Goal: Information Seeking & Learning: Learn about a topic

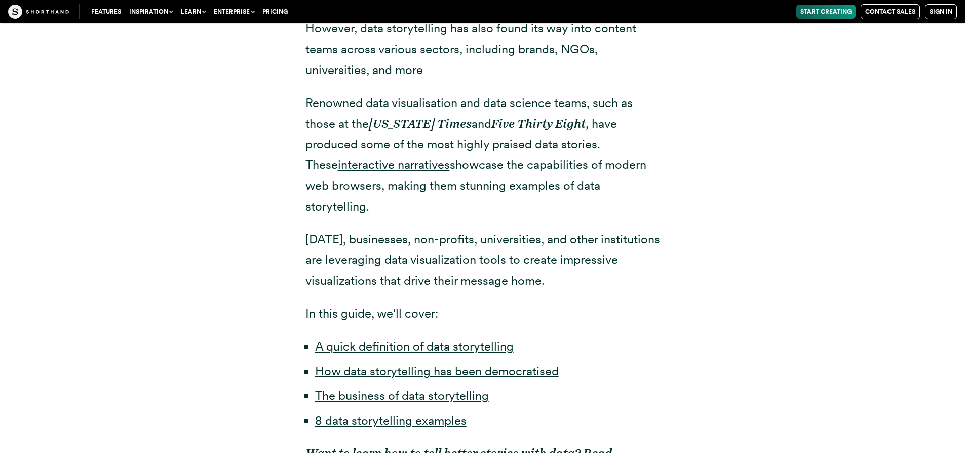
scroll to position [659, 0]
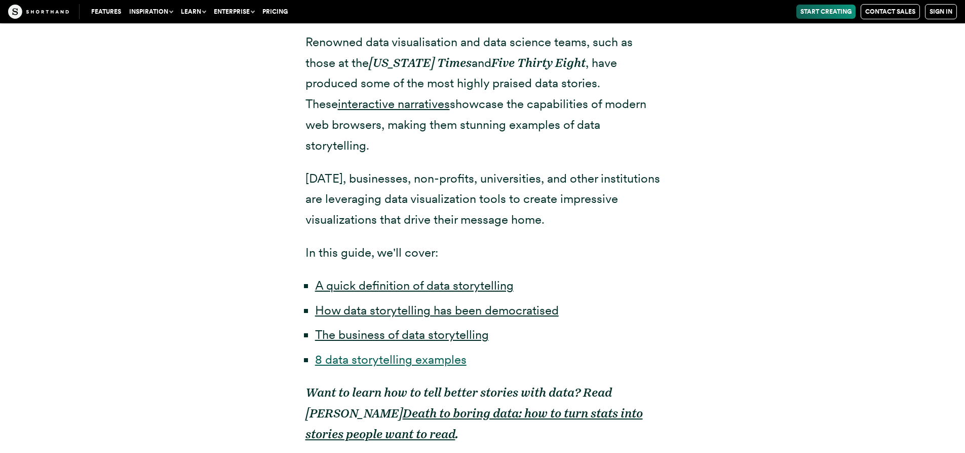
click at [414, 352] on link "8 data storytelling examples" at bounding box center [391, 359] width 152 height 15
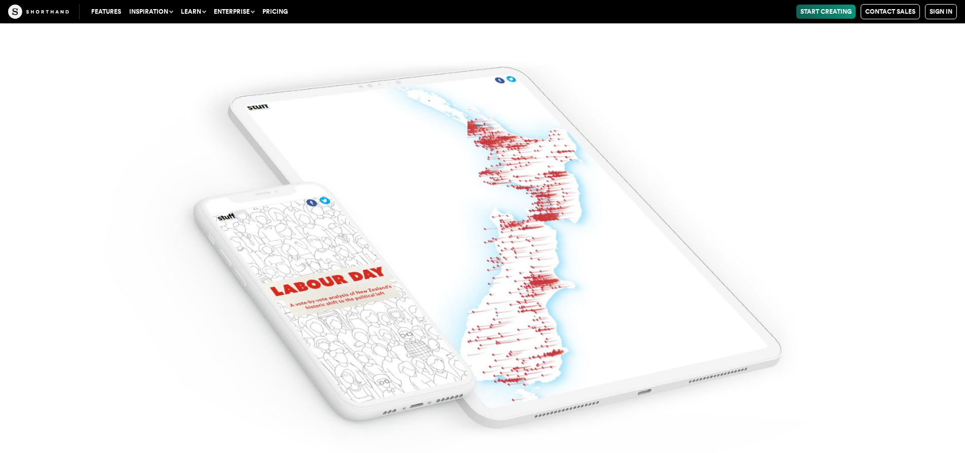
scroll to position [8100, 0]
click at [478, 242] on img at bounding box center [482, 226] width 965 height 453
click at [369, 293] on img at bounding box center [482, 226] width 965 height 453
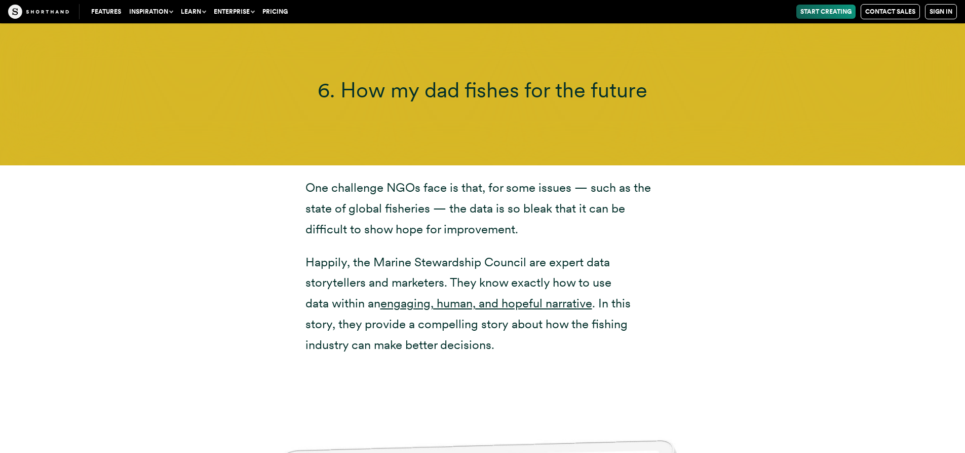
scroll to position [9620, 0]
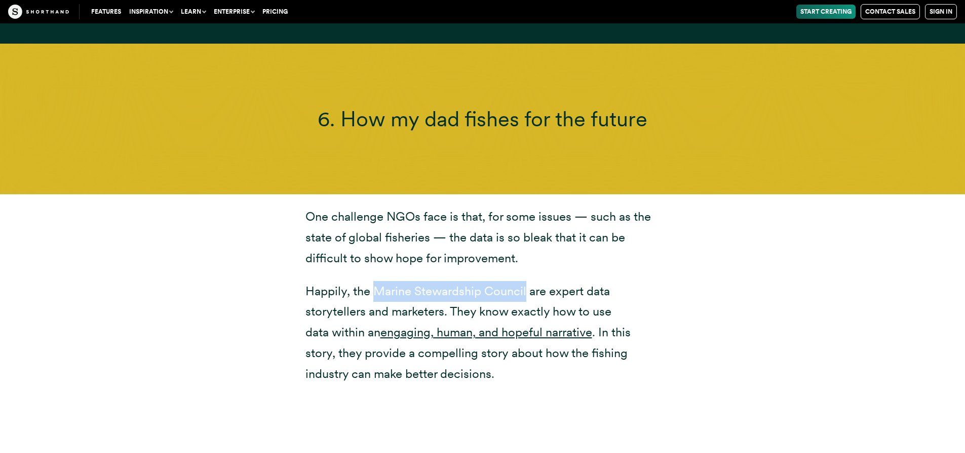
drag, startPoint x: 373, startPoint y: 185, endPoint x: 505, endPoint y: 182, distance: 132.3
click at [524, 281] on p "Happily, the Marine Stewardship Council are expert data storytellers and market…" at bounding box center [483, 332] width 355 height 103
copy p "Marine Stewardship Counci"
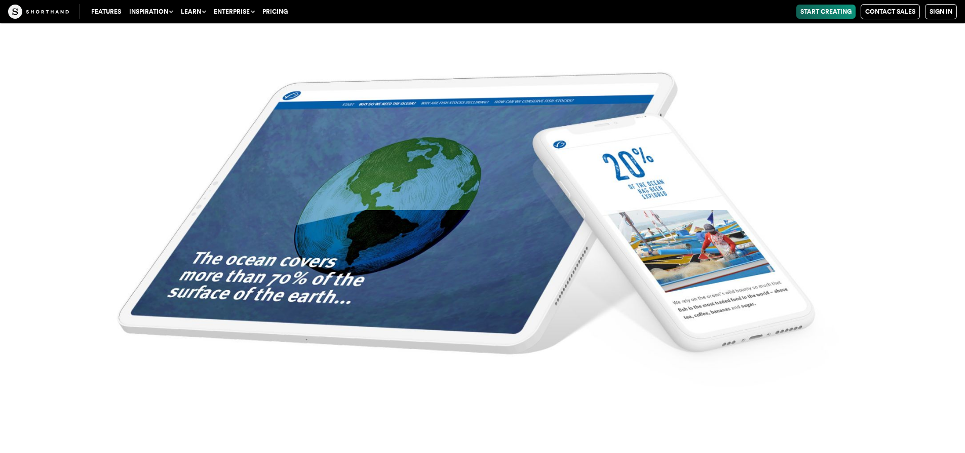
scroll to position [10178, 0]
click at [476, 229] on img at bounding box center [482, 226] width 965 height 453
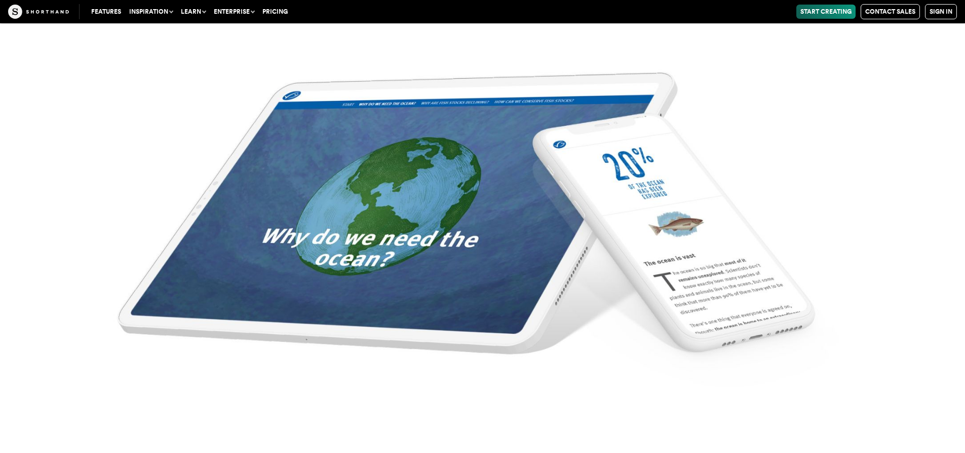
scroll to position [10026, 0]
click at [364, 174] on img at bounding box center [482, 226] width 965 height 453
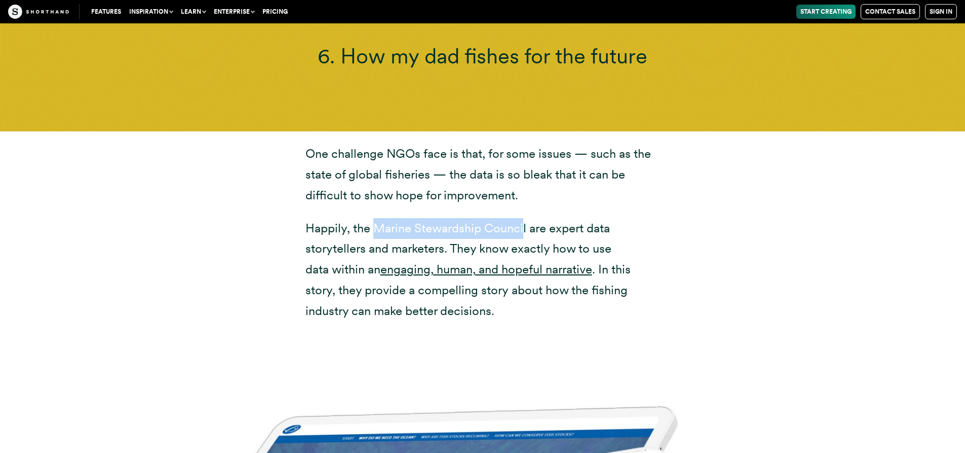
scroll to position [9671, 0]
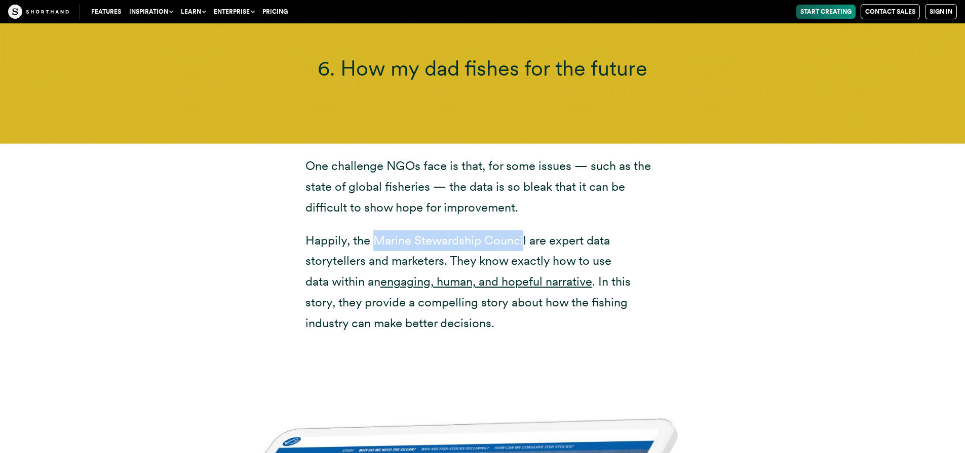
click at [437, 230] on p "Happily, the Marine Stewardship Council are expert data storytellers and market…" at bounding box center [483, 281] width 355 height 103
drag, startPoint x: 377, startPoint y: 138, endPoint x: 525, endPoint y: 139, distance: 148.0
click at [531, 230] on p "Happily, the Marine Stewardship Council are expert data storytellers and market…" at bounding box center [483, 281] width 355 height 103
copy p "Marine Stewardship Council"
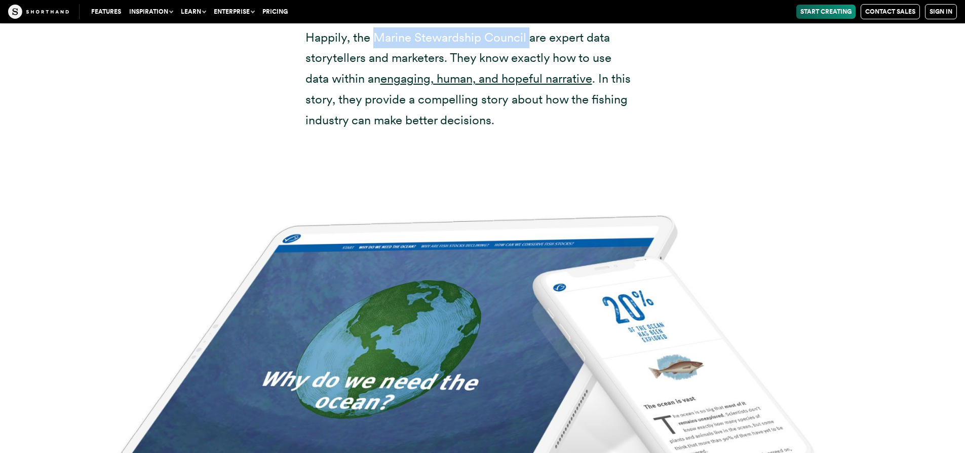
click at [449, 243] on img at bounding box center [482, 369] width 965 height 453
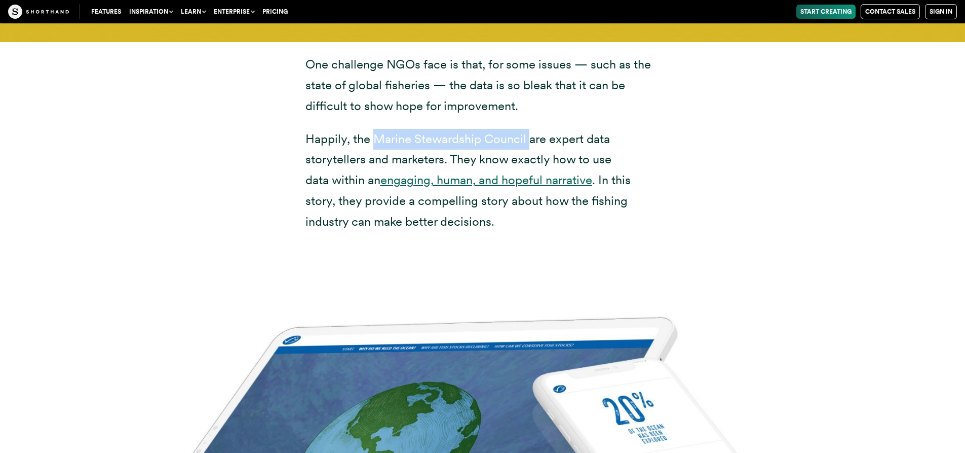
scroll to position [9722, 0]
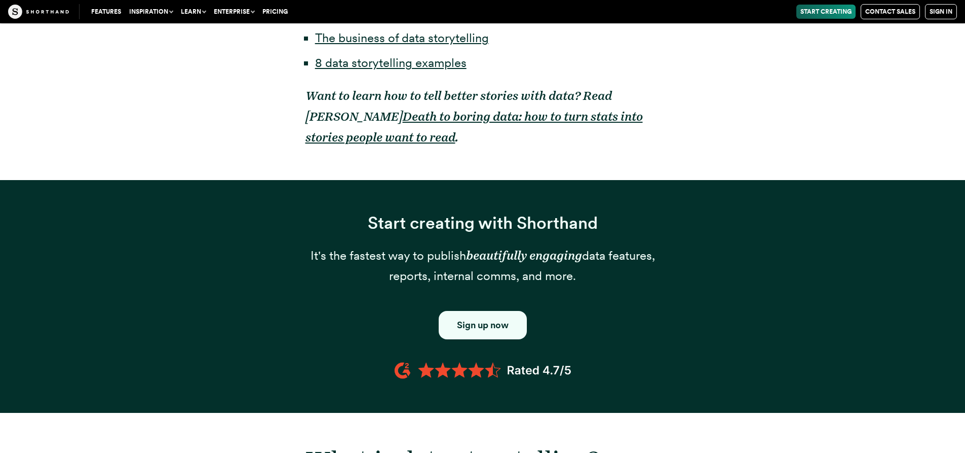
scroll to position [659, 0]
